Goal: Task Accomplishment & Management: Complete application form

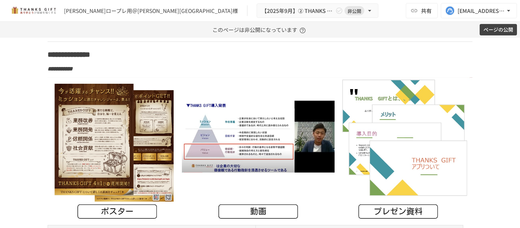
scroll to position [4023, 0]
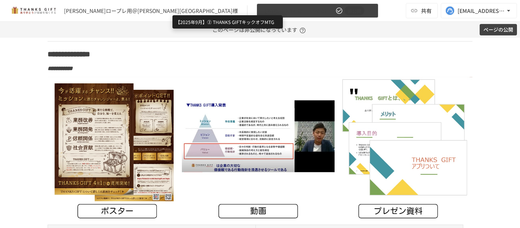
click at [261, 11] on span "【2025年9月】② THANKS GIFTキックオフMTG" at bounding box center [297, 11] width 72 height 10
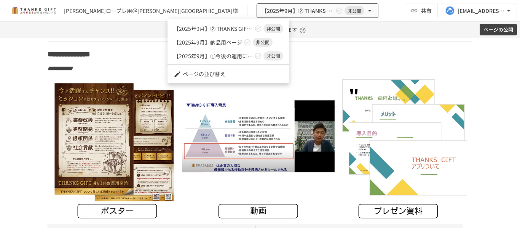
click at [210, 39] on span "【2025年9月】納品用ページ" at bounding box center [207, 42] width 68 height 8
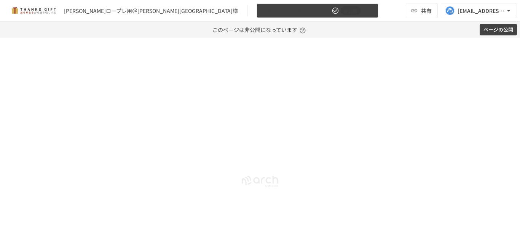
scroll to position [1064, 0]
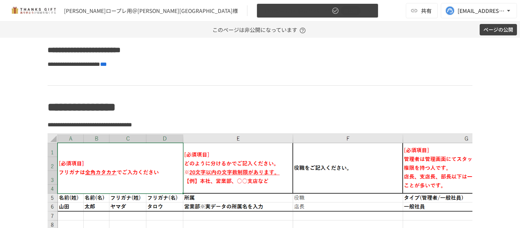
click at [261, 14] on span "【2025年9月】納品用ページ" at bounding box center [295, 11] width 68 height 10
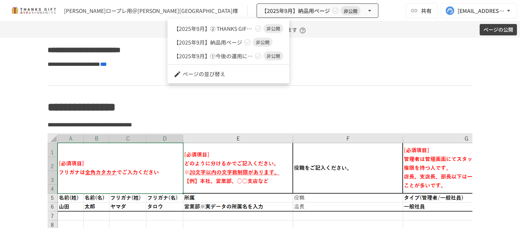
click at [19, 76] on div at bounding box center [260, 114] width 520 height 228
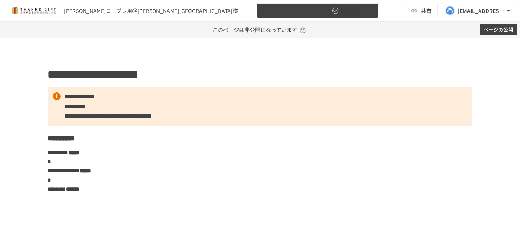
click at [256, 16] on button "【2025年9月】納品用ページ 非公開" at bounding box center [317, 10] width 122 height 15
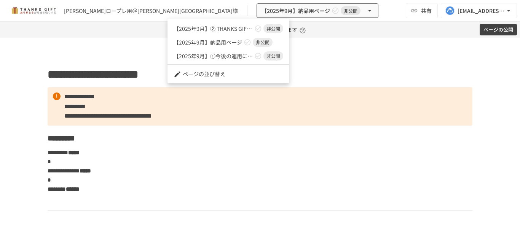
click at [27, 111] on div at bounding box center [260, 114] width 520 height 228
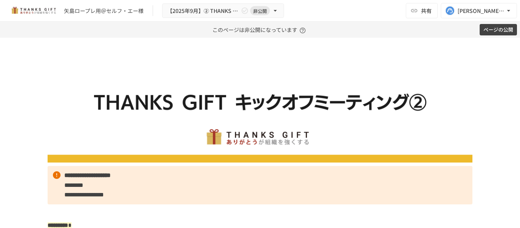
scroll to position [590, 0]
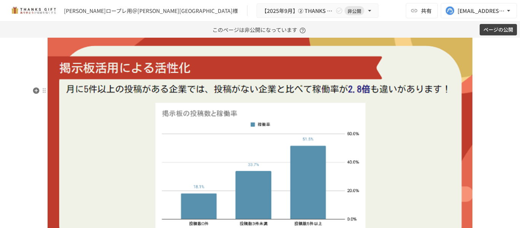
scroll to position [2784, 0]
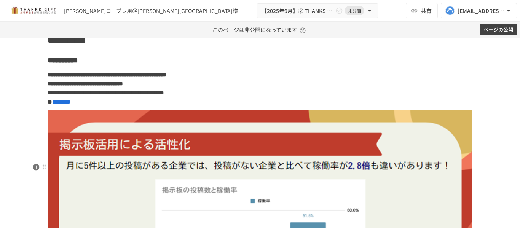
scroll to position [2708, 0]
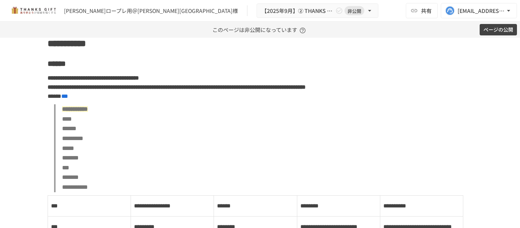
scroll to position [3988, 0]
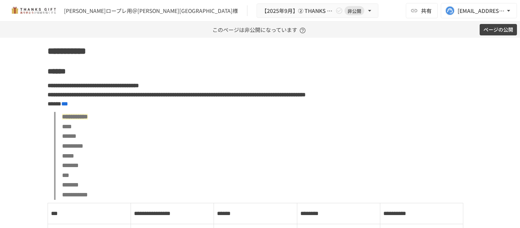
scroll to position [4001, 0]
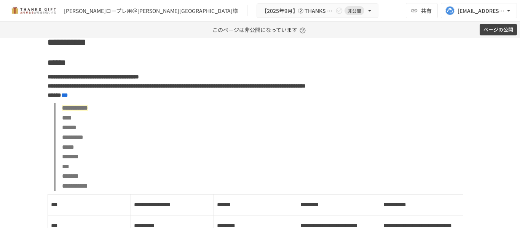
scroll to position [3989, 0]
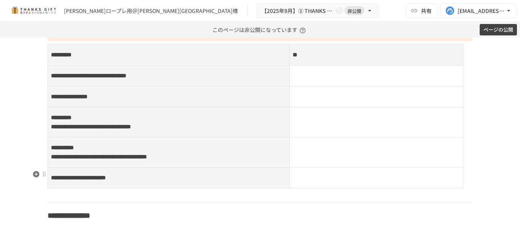
scroll to position [4327, 0]
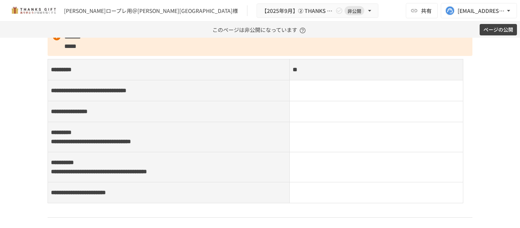
scroll to position [4321, 0]
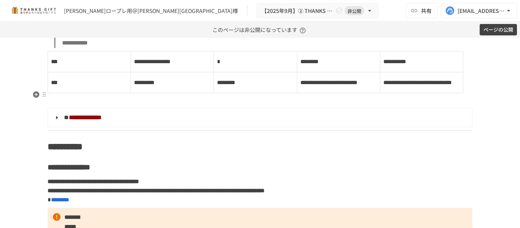
scroll to position [4133, 0]
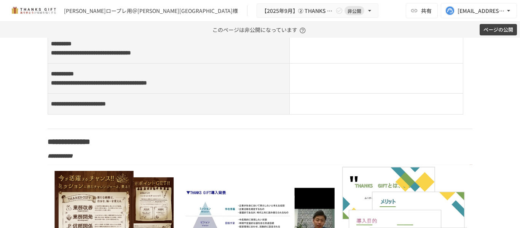
scroll to position [4877, 0]
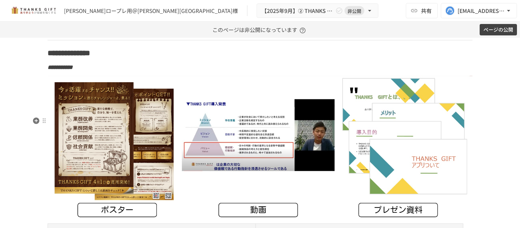
scroll to position [5432, 0]
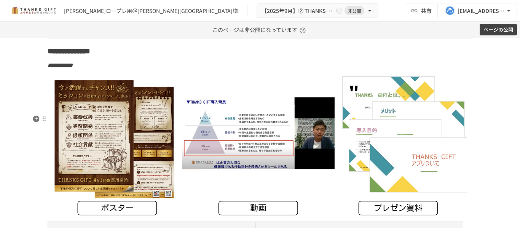
scroll to position [5436, 0]
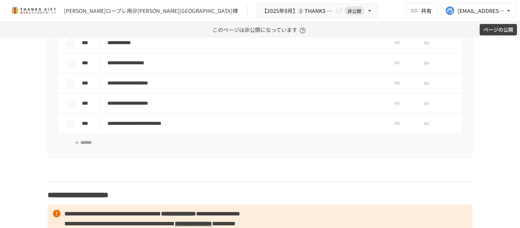
scroll to position [5896, 0]
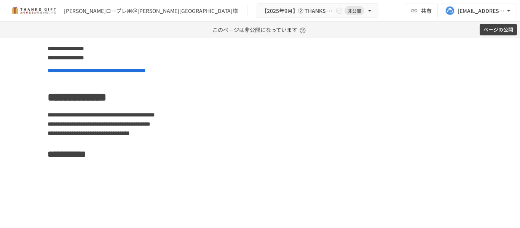
scroll to position [7061, 0]
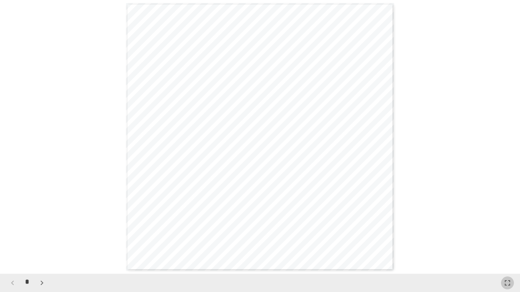
click at [505, 227] on icon "button" at bounding box center [506, 282] width 9 height 9
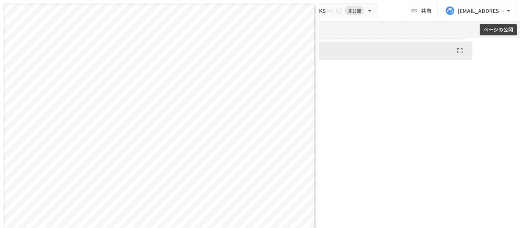
scroll to position [7076, 0]
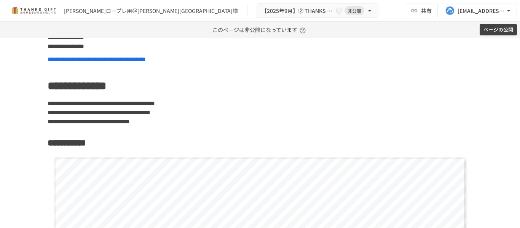
scroll to position [7062, 0]
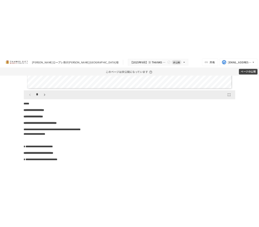
scroll to position [8026, 0]
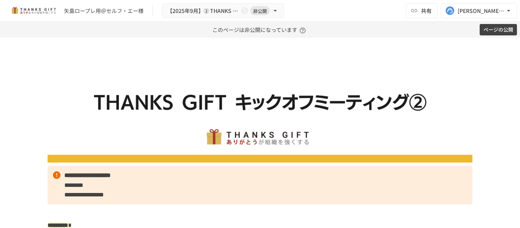
scroll to position [590, 0]
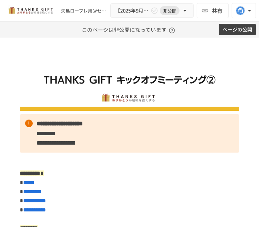
scroll to position [590, 0]
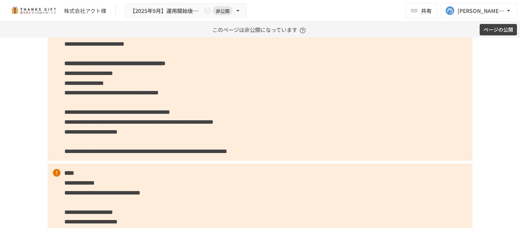
scroll to position [1145, 0]
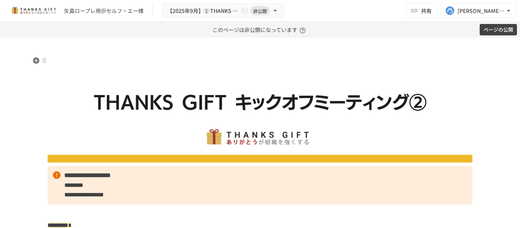
scroll to position [1920, 0]
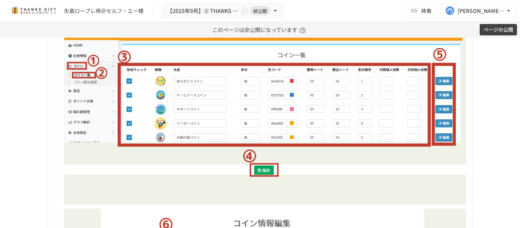
scroll to position [2469, 0]
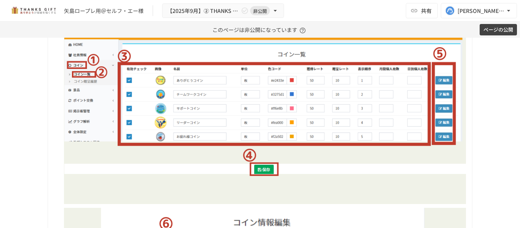
click at [22, 98] on div "**********" at bounding box center [260, 133] width 520 height 190
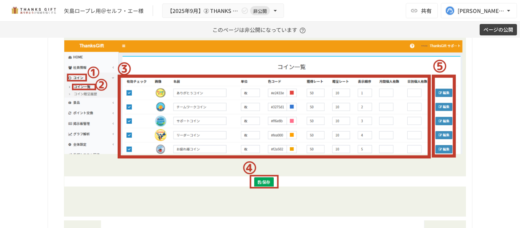
scroll to position [2457, 0]
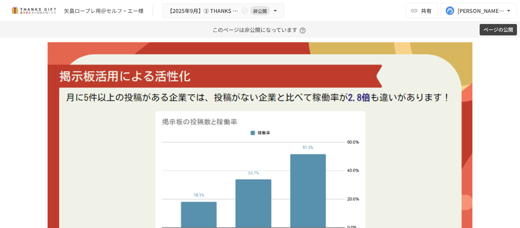
scroll to position [2587, 0]
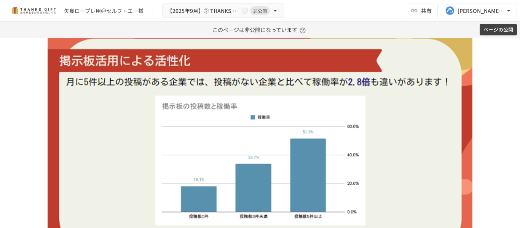
scroll to position [3069, 0]
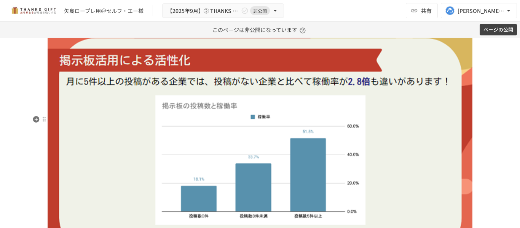
click at [16, 142] on div "**********" at bounding box center [260, 133] width 520 height 190
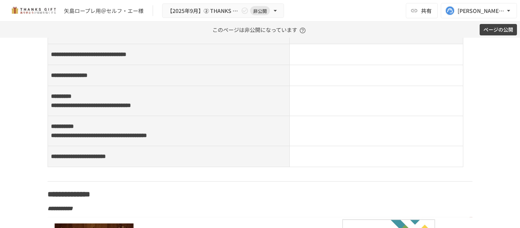
scroll to position [4357, 0]
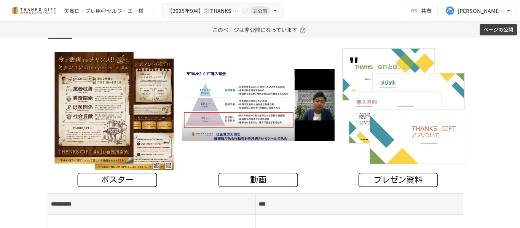
scroll to position [5002, 0]
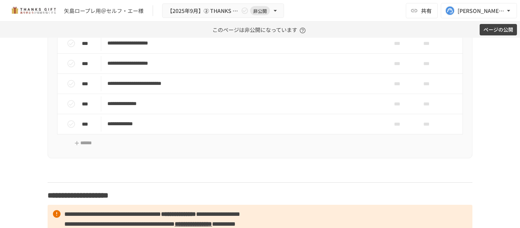
scroll to position [5474, 0]
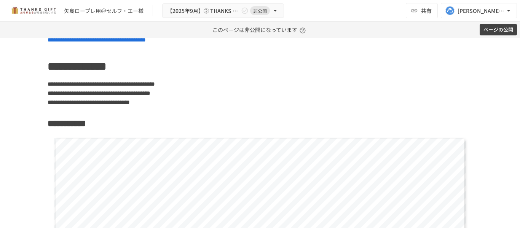
scroll to position [6661, 0]
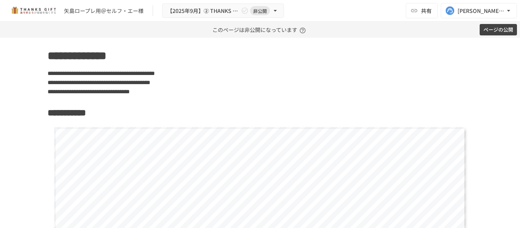
scroll to position [6672, 0]
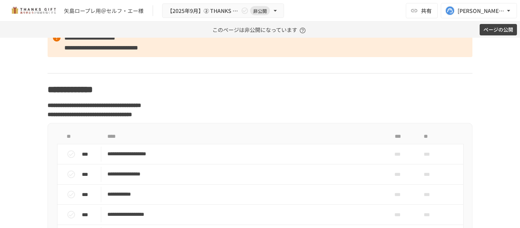
scroll to position [5282, 0]
